Goal: Navigation & Orientation: Find specific page/section

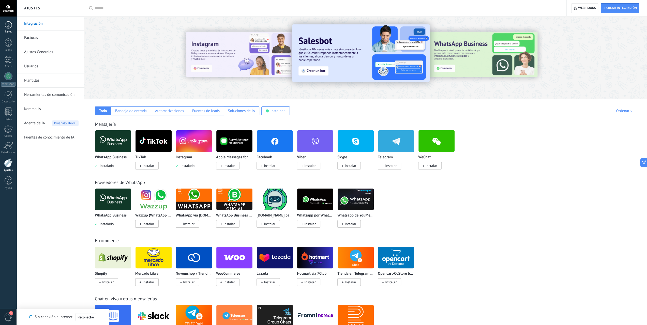
click at [10, 24] on div at bounding box center [9, 25] width 8 height 8
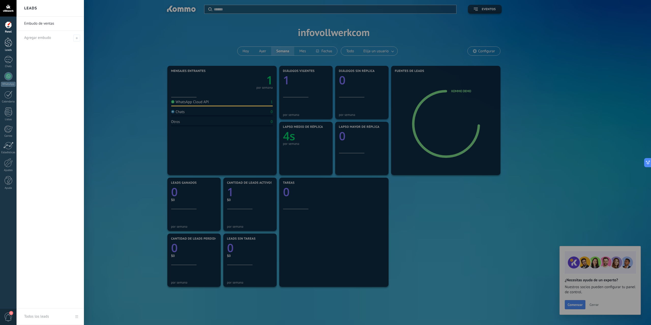
click at [9, 44] on div at bounding box center [9, 42] width 8 height 9
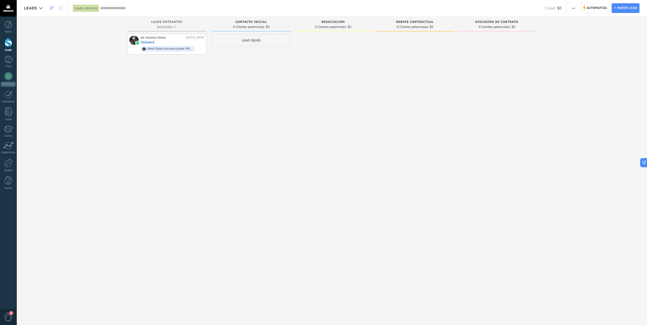
click at [588, 136] on div "Leads Entrantes Solicitudes: 1 0 0 0 1 0 0 0 1 de: Kommo Demo [DATE] 08:09 Voll…" at bounding box center [335, 155] width 623 height 276
click at [520, 169] on div at bounding box center [496, 163] width 79 height 259
drag, startPoint x: 563, startPoint y: 128, endPoint x: 458, endPoint y: 62, distance: 123.3
click at [458, 62] on div at bounding box center [496, 163] width 79 height 259
click at [10, 39] on div at bounding box center [9, 42] width 8 height 9
